Goal: Find specific page/section: Find specific page/section

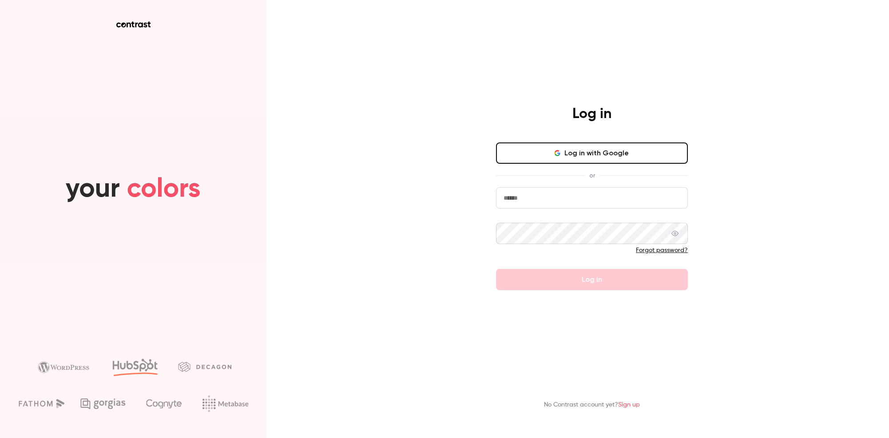
click at [548, 160] on button "Log in with Google" at bounding box center [592, 153] width 192 height 21
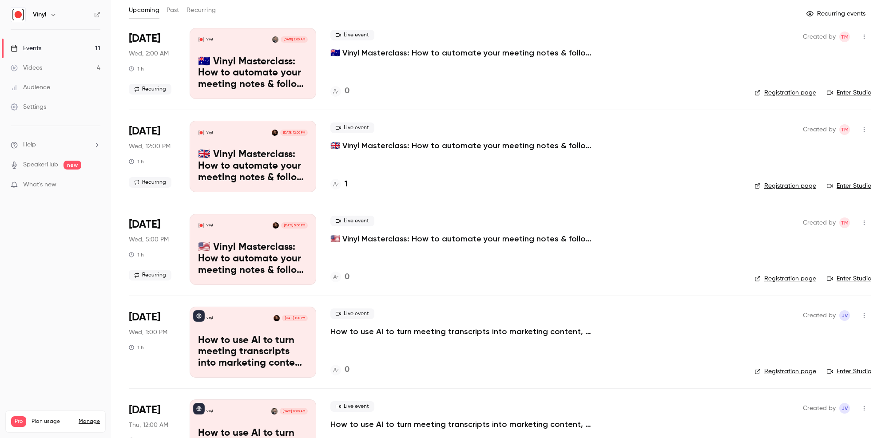
scroll to position [527, 0]
